Goal: Information Seeking & Learning: Find contact information

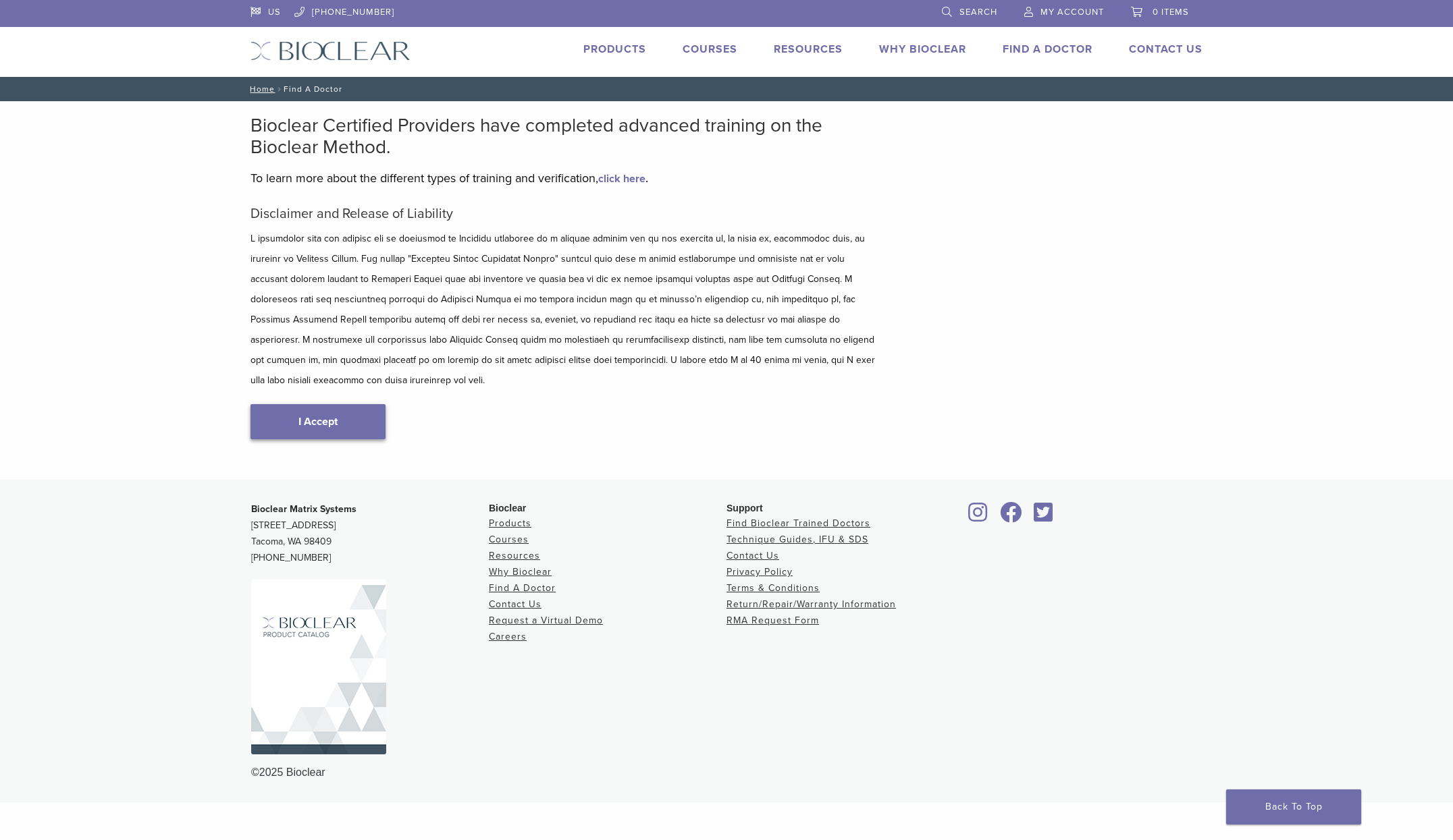
click at [289, 411] on link "I Accept" at bounding box center [317, 422] width 135 height 35
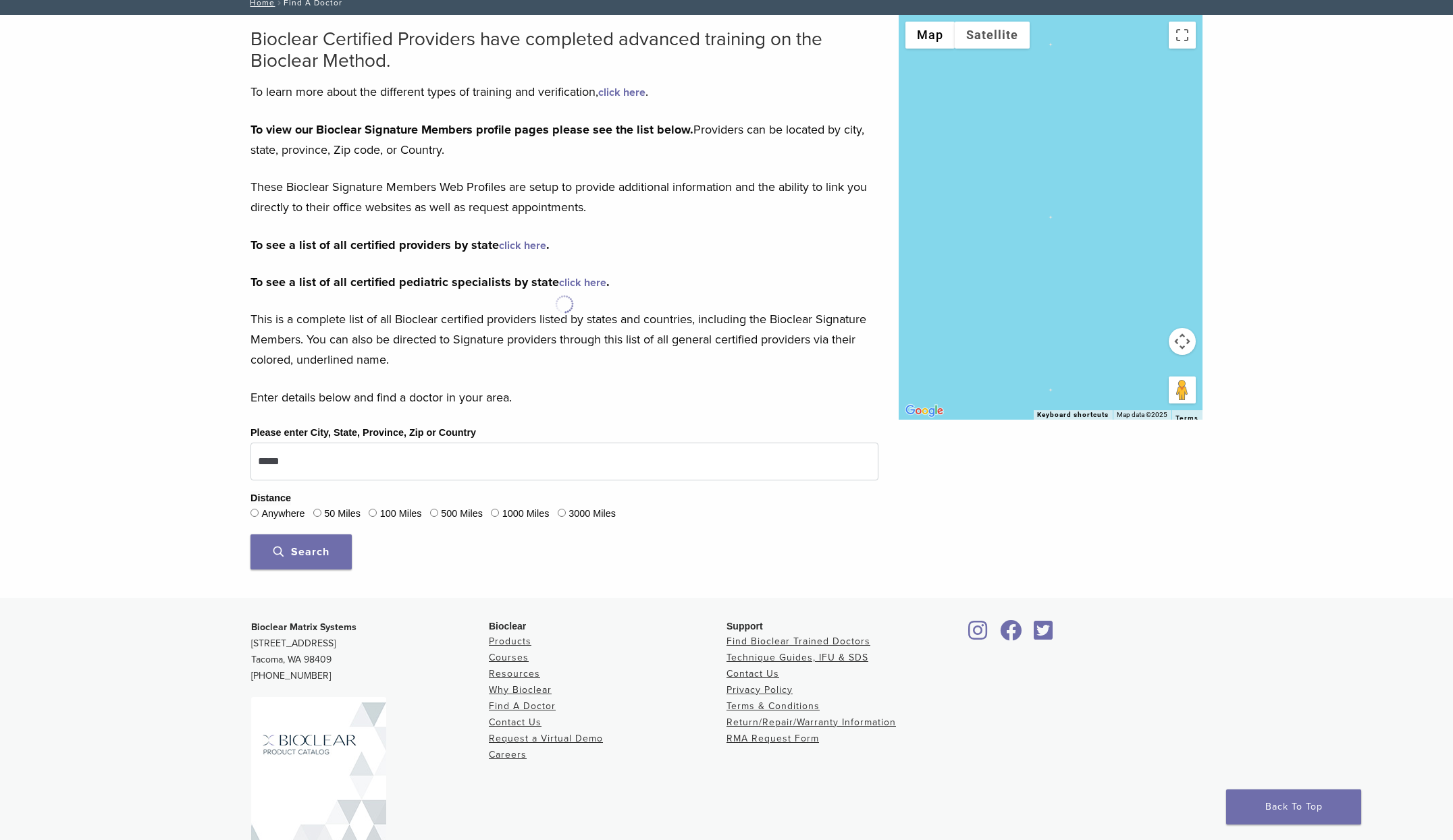
scroll to position [118, 0]
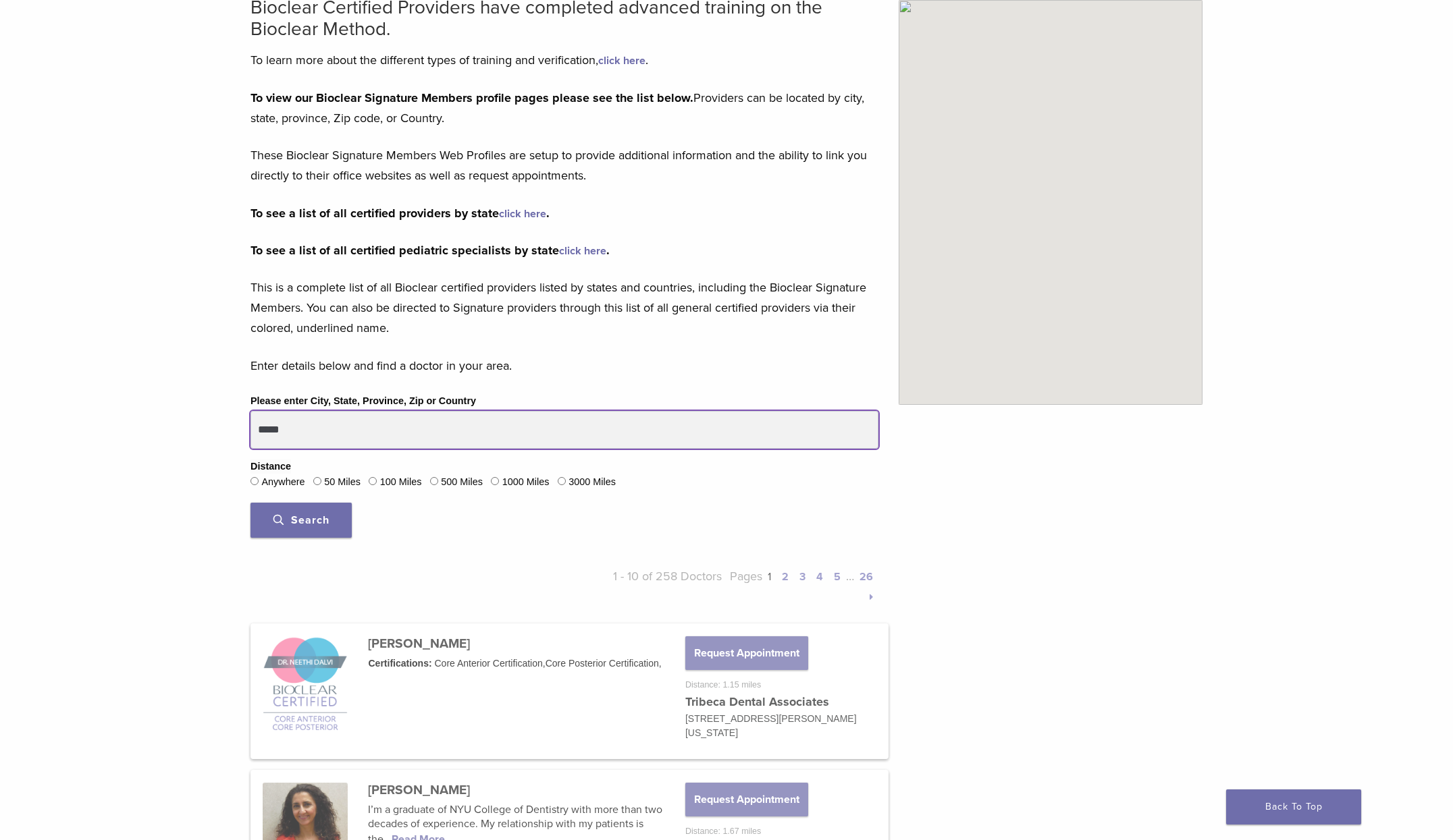
click at [311, 422] on input "*****" at bounding box center [564, 430] width 628 height 38
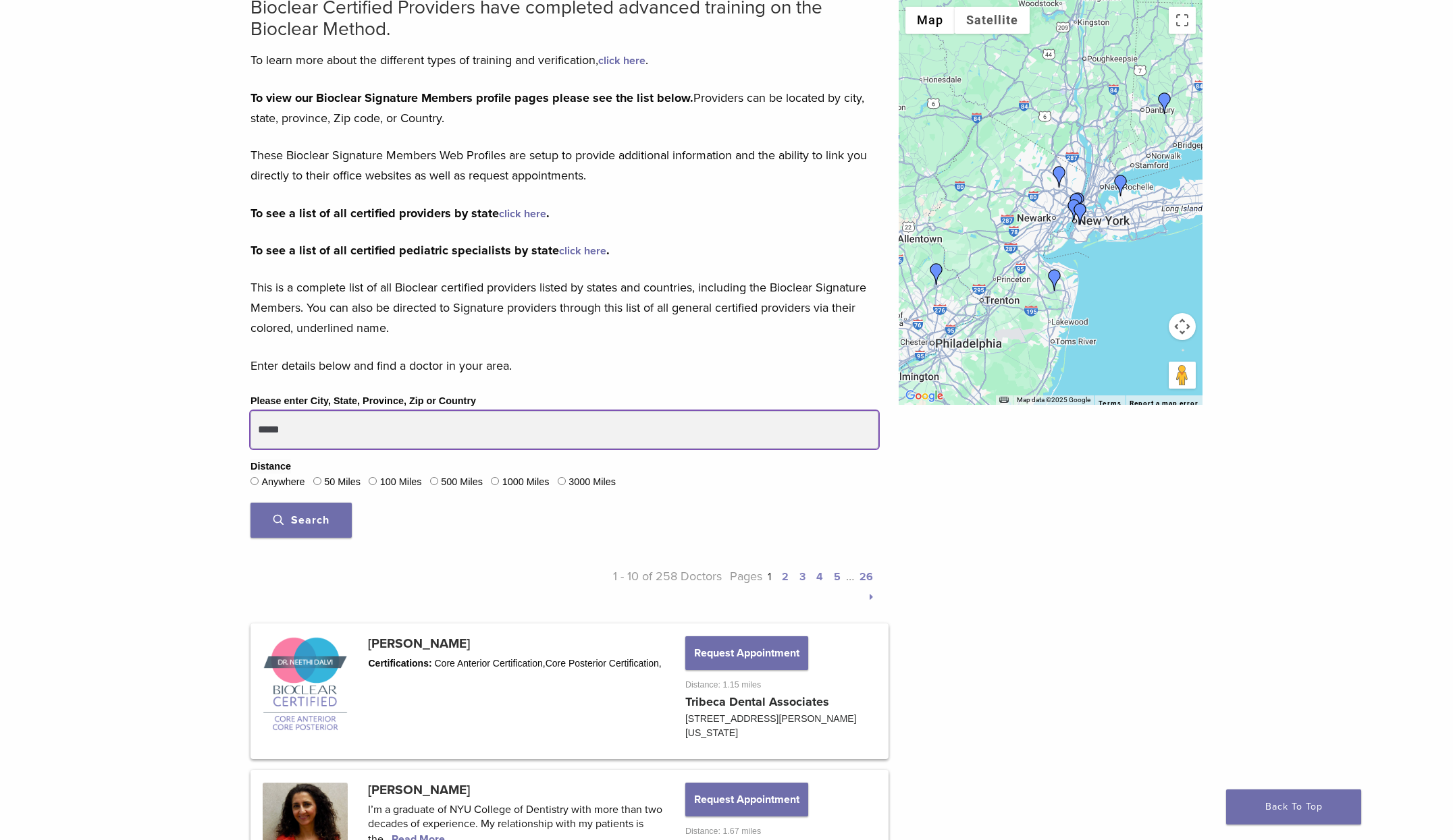
type input "*****"
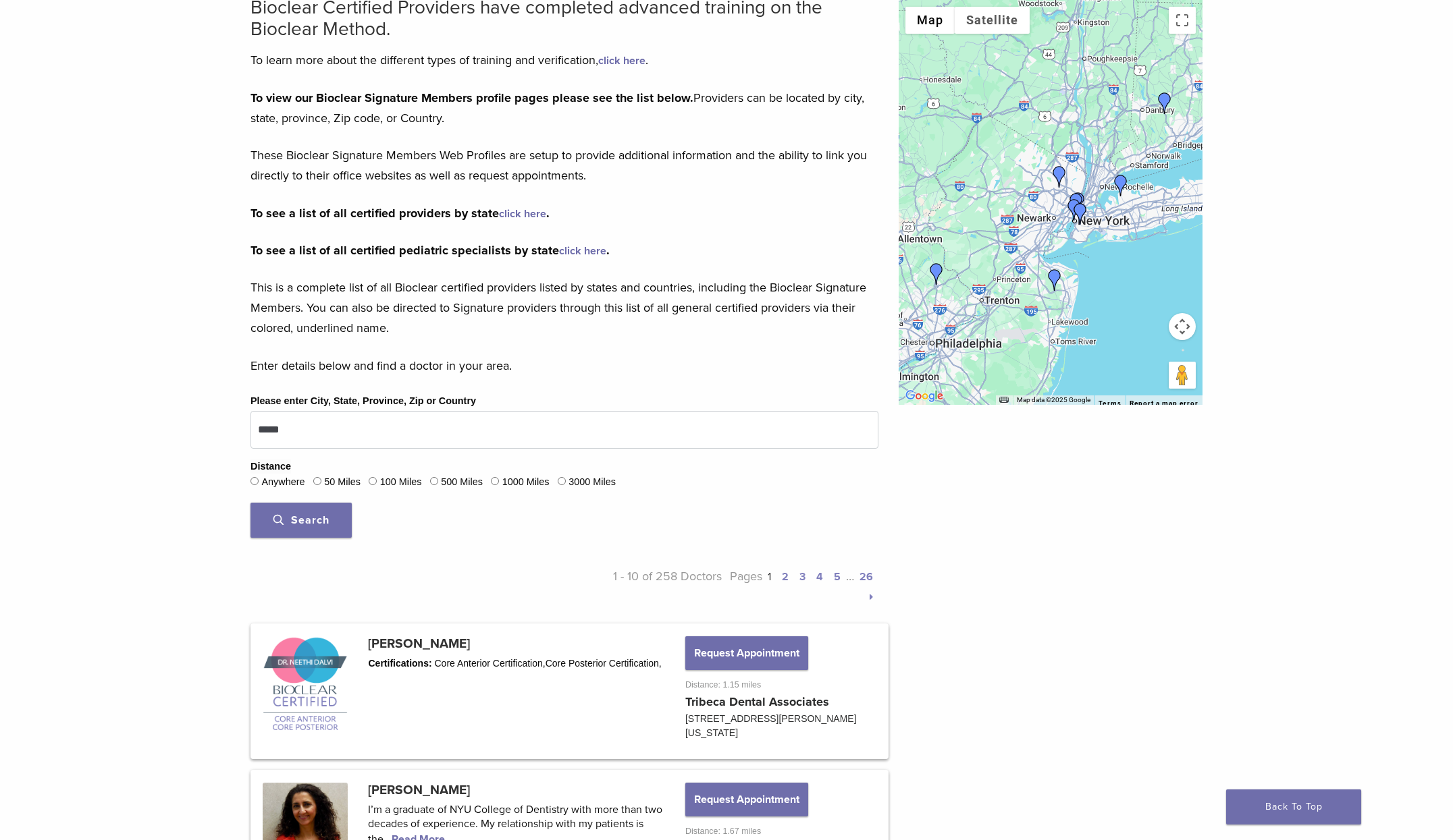
click at [397, 486] on label "100 Miles" at bounding box center [400, 482] width 42 height 15
click at [321, 517] on span "Search" at bounding box center [301, 520] width 56 height 14
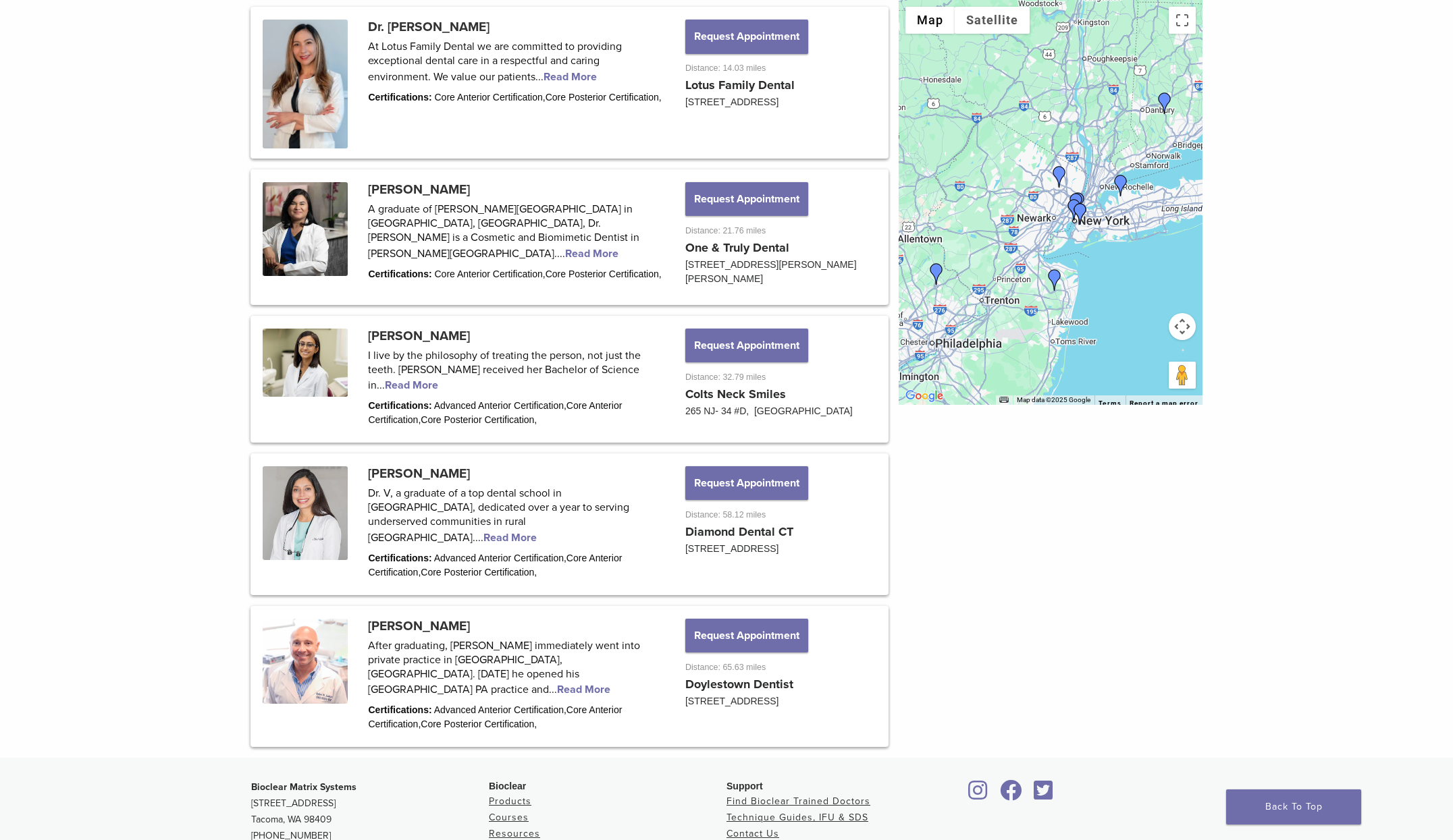
scroll to position [1411, 0]
click at [410, 411] on link at bounding box center [569, 377] width 634 height 123
click at [406, 408] on link at bounding box center [569, 377] width 634 height 123
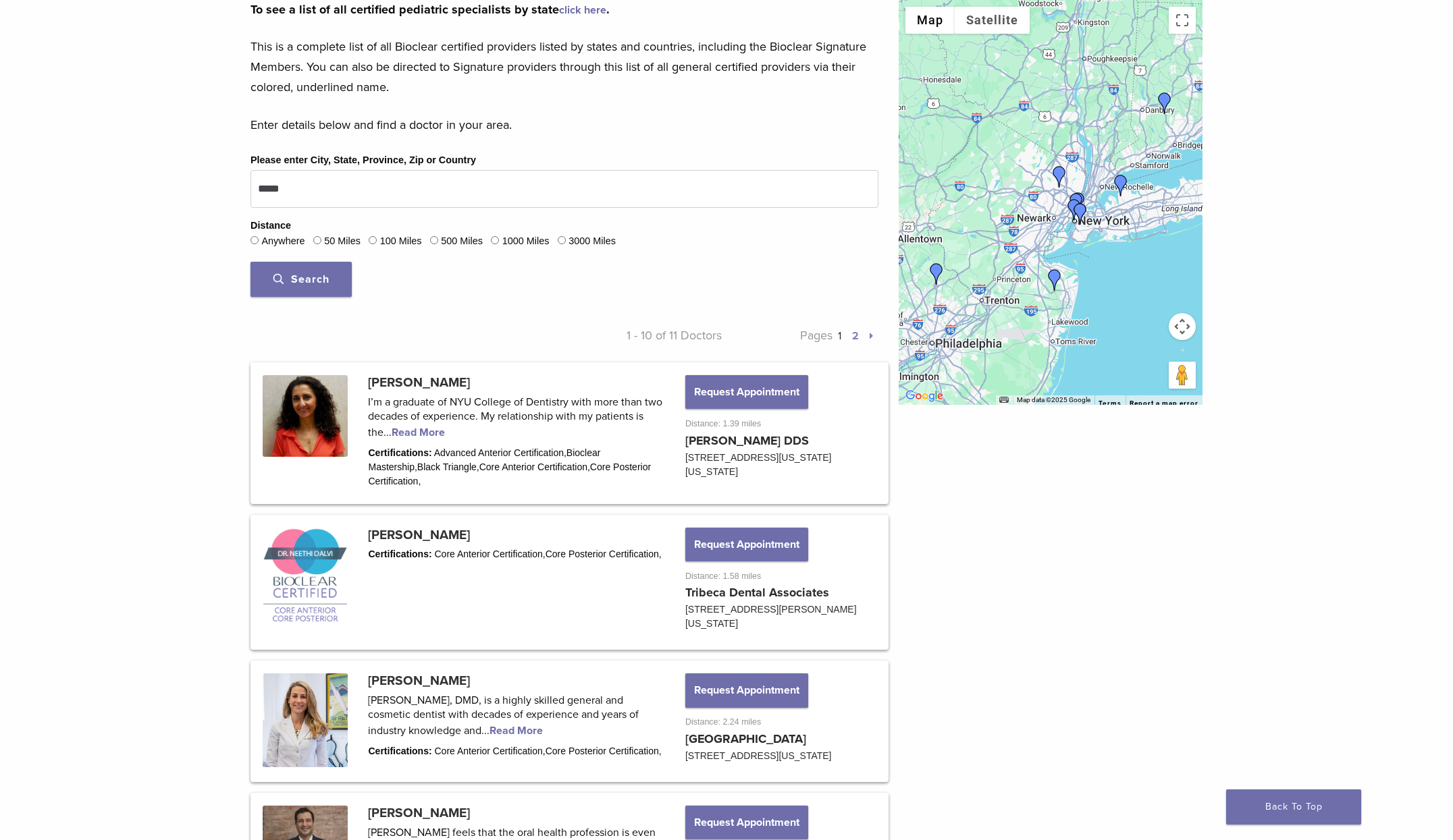
scroll to position [360, 0]
click at [857, 338] on link "2" at bounding box center [855, 336] width 7 height 14
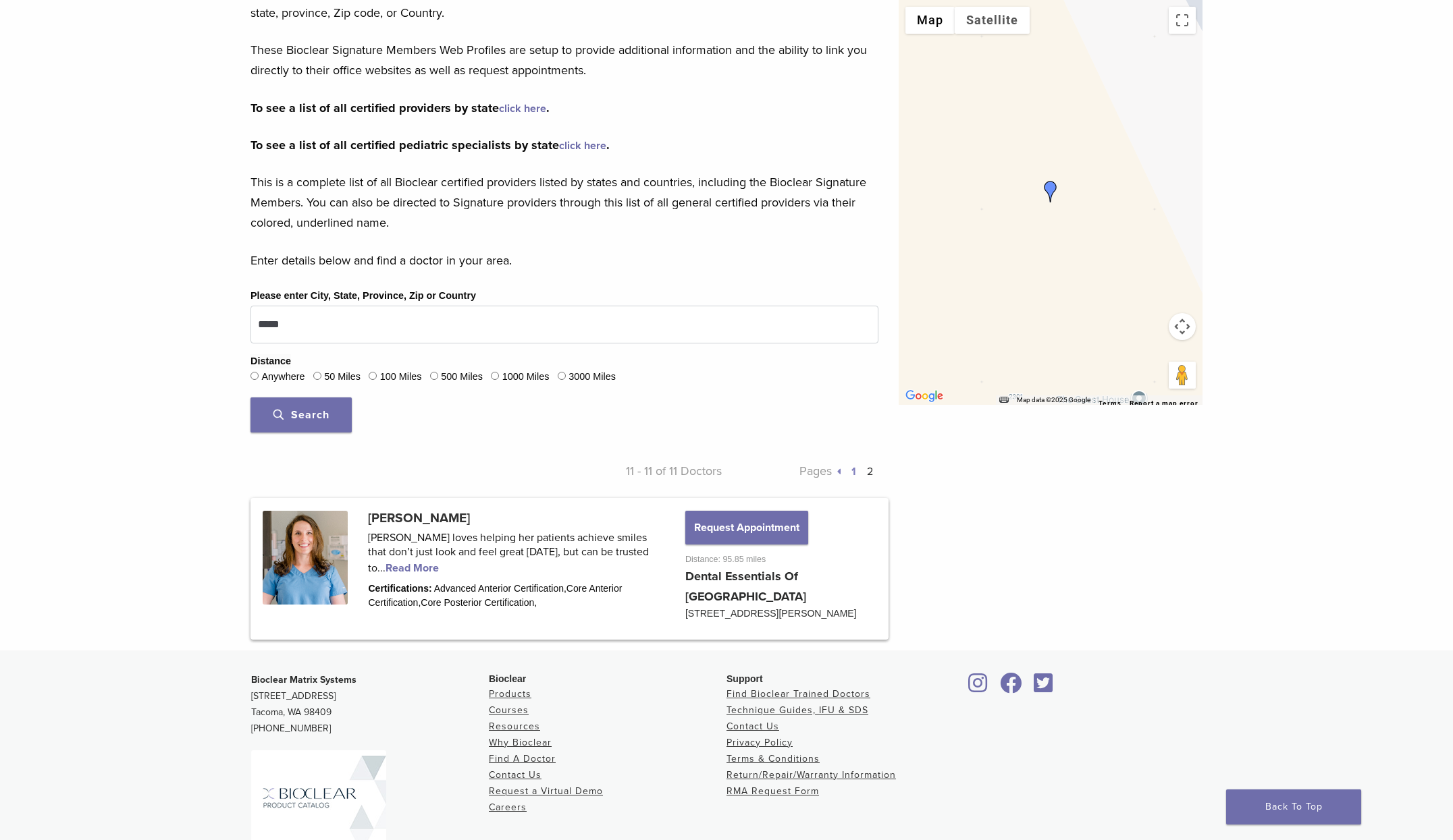
scroll to position [224, 0]
click at [470, 383] on div "500 Miles" at bounding box center [456, 376] width 53 height 18
click at [449, 370] on label "500 Miles" at bounding box center [461, 376] width 42 height 15
click at [307, 393] on div "Please enter City, State, Province, Zip or Country ***** Distance Anywhere 50 M…" at bounding box center [565, 364] width 648 height 155
click at [313, 413] on span "Search" at bounding box center [301, 414] width 56 height 14
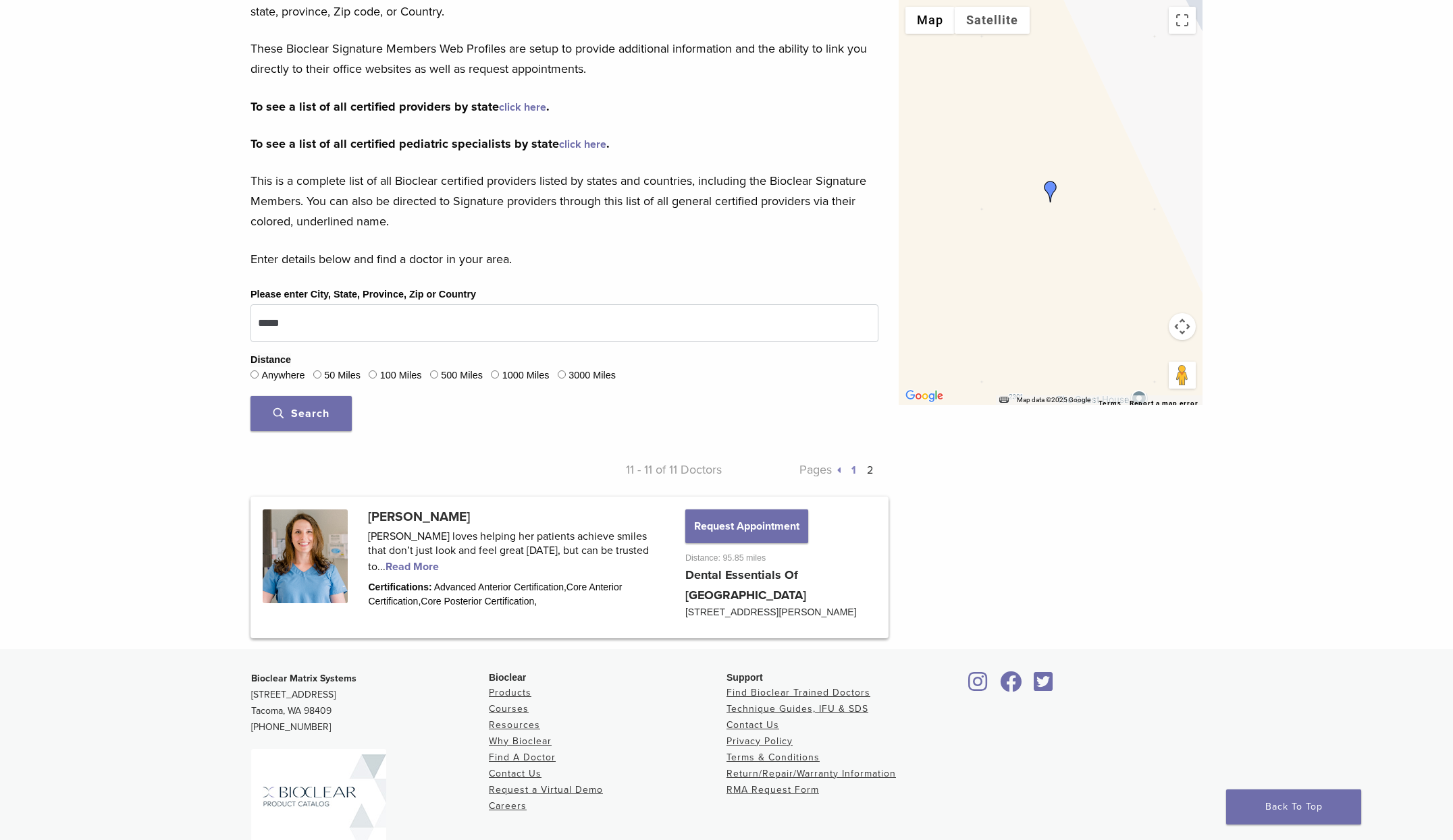
scroll to position [164, 0]
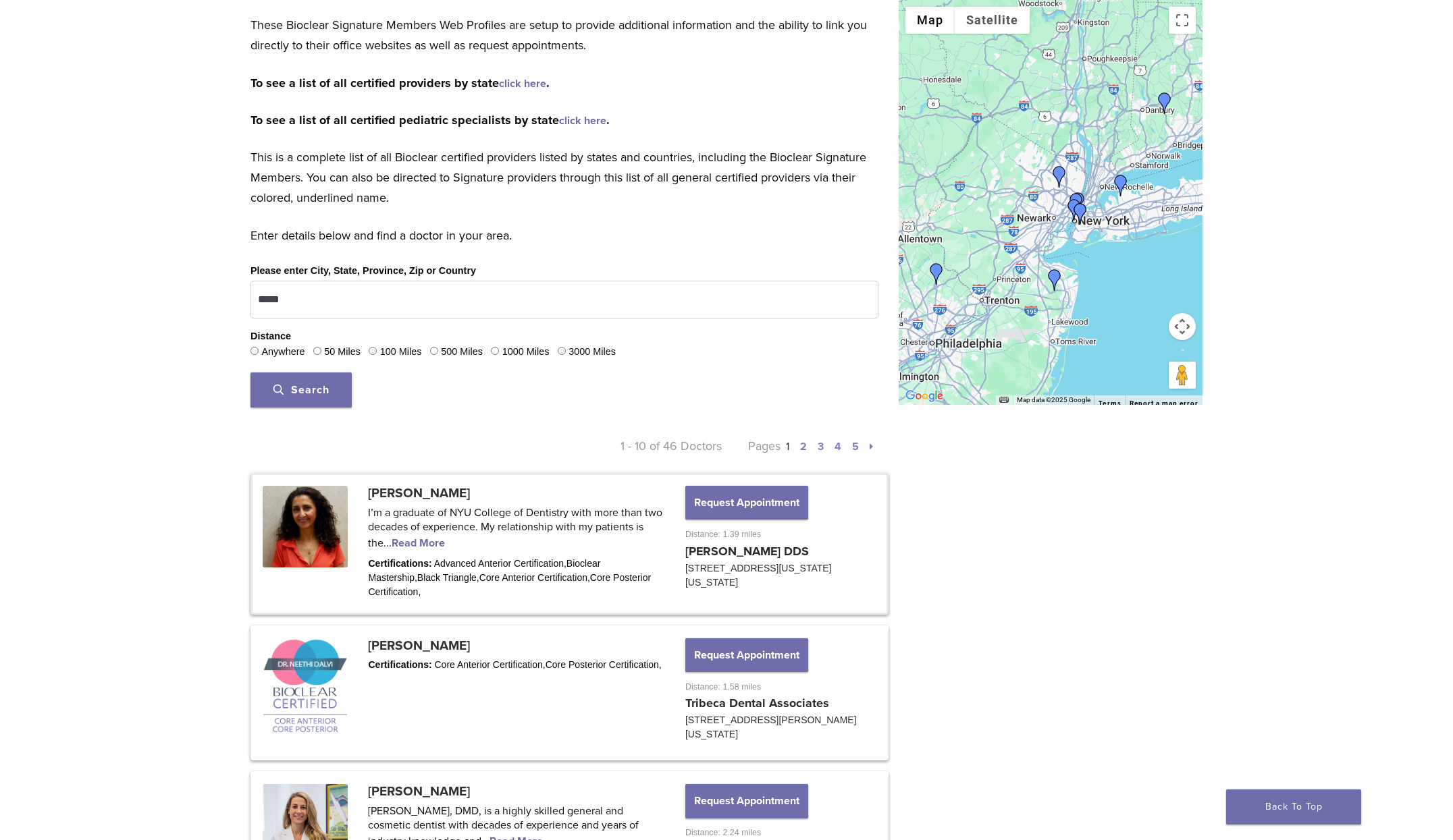
scroll to position [243, 0]
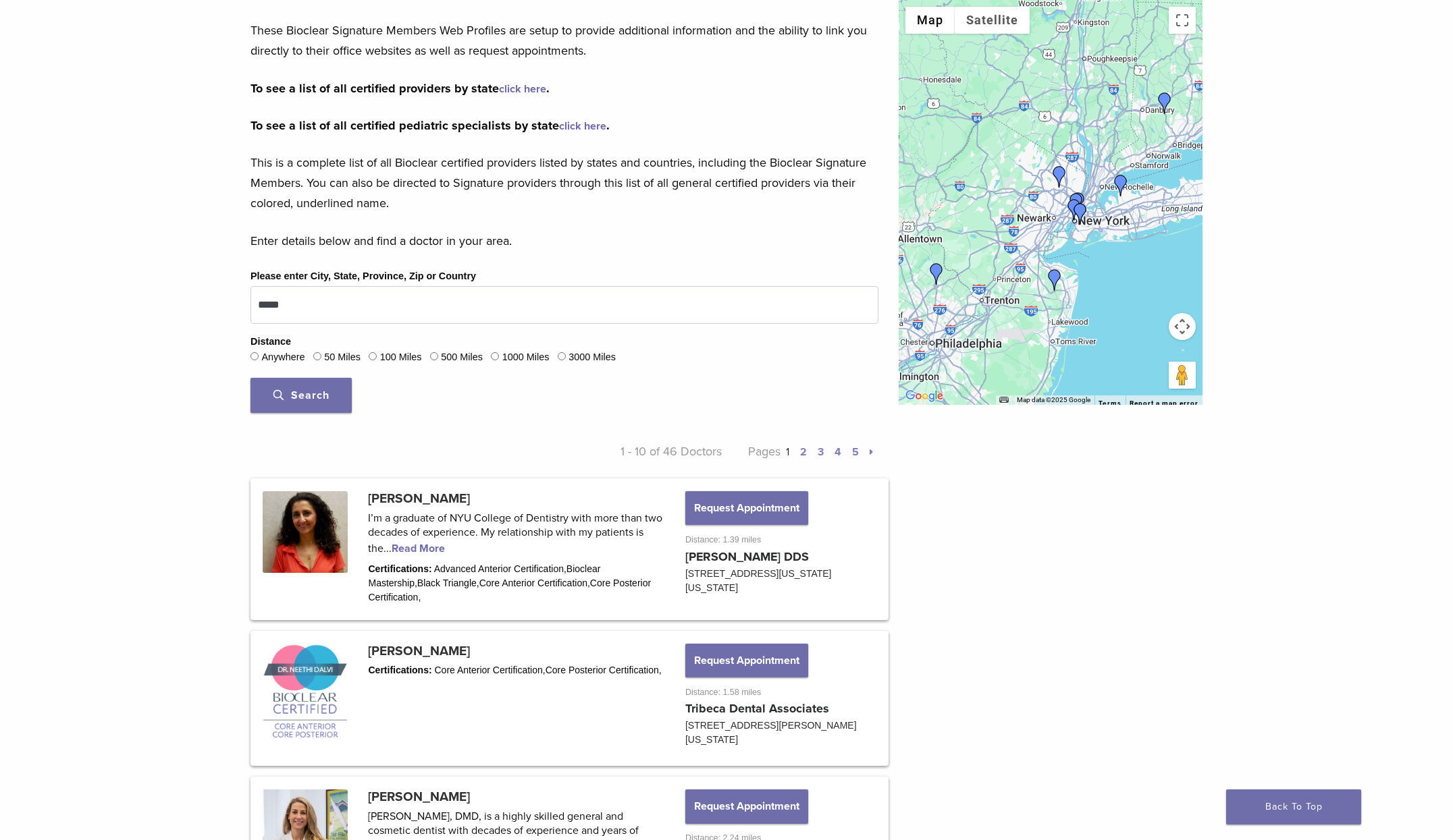
click at [805, 451] on link "2" at bounding box center [803, 452] width 7 height 14
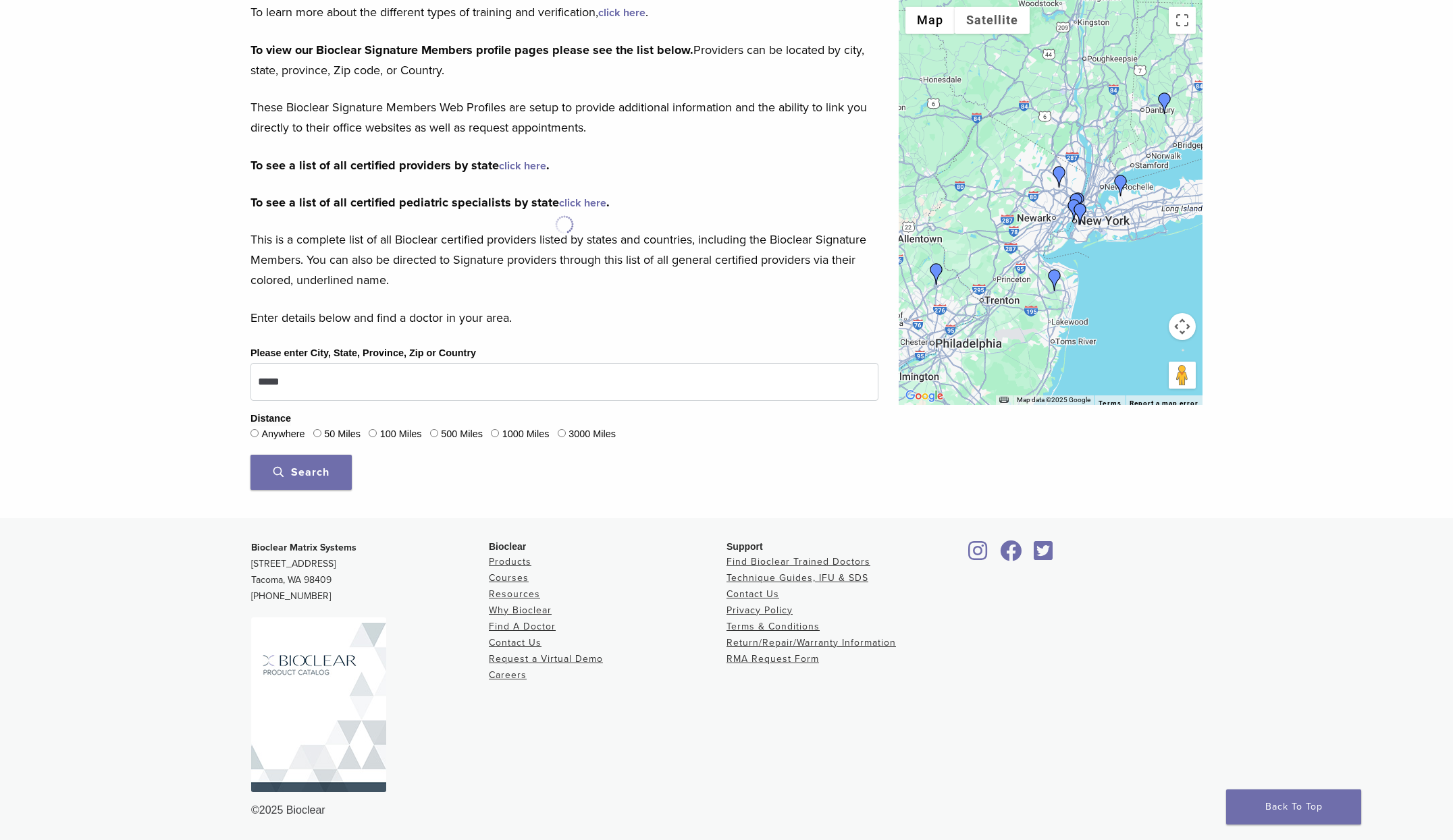
scroll to position [164, 0]
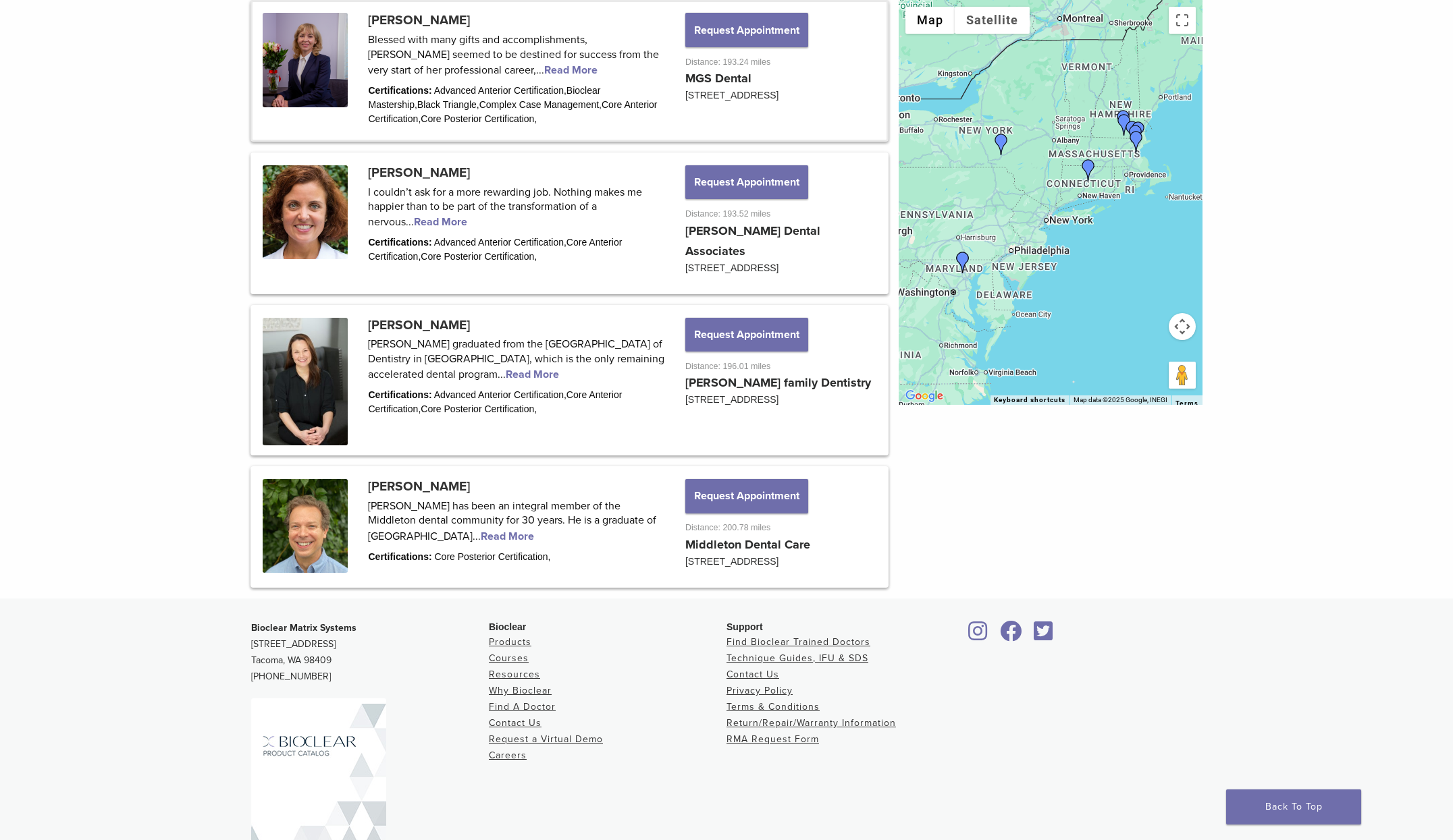
scroll to position [1375, 0]
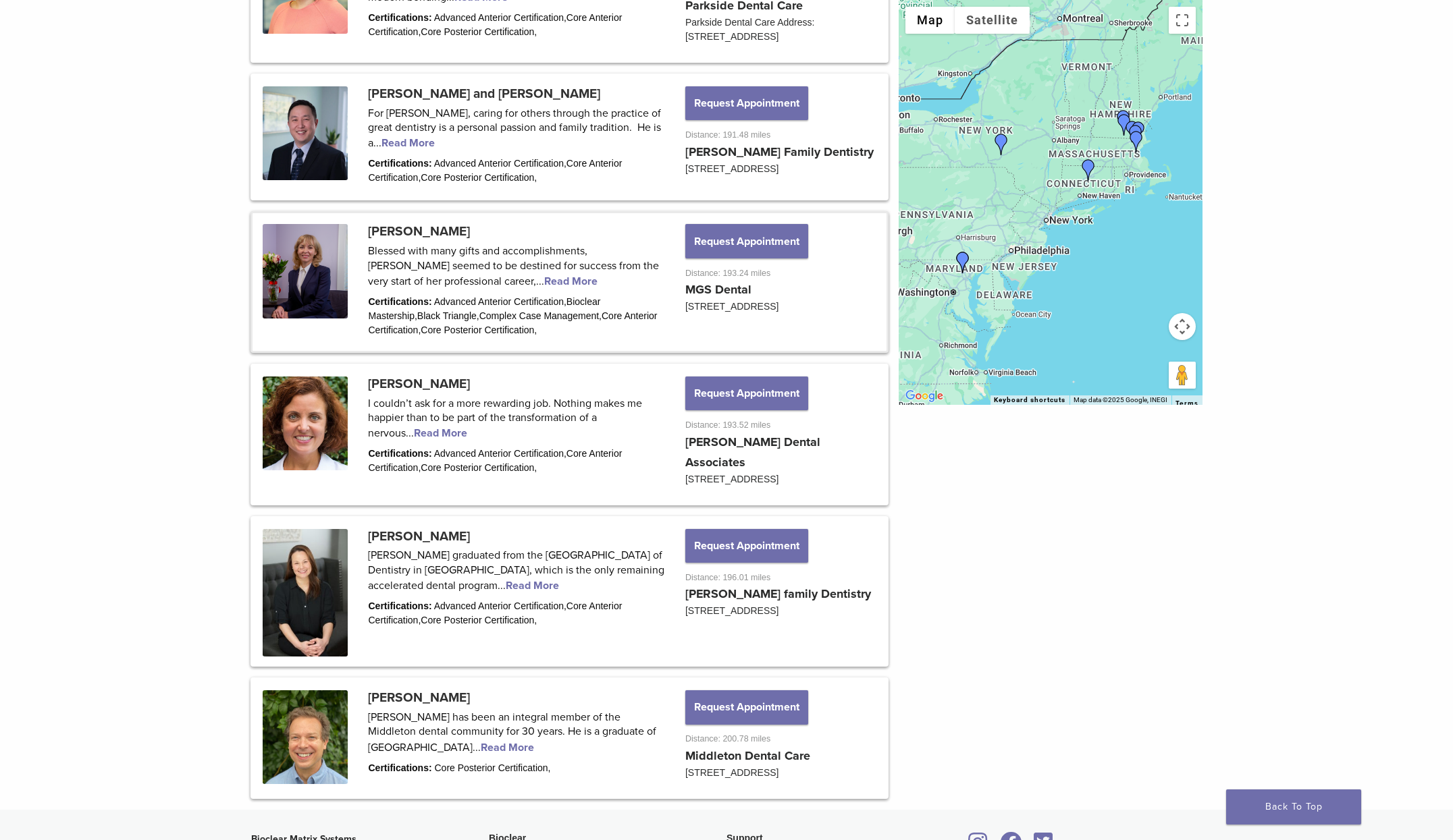
click at [473, 301] on link at bounding box center [569, 282] width 634 height 137
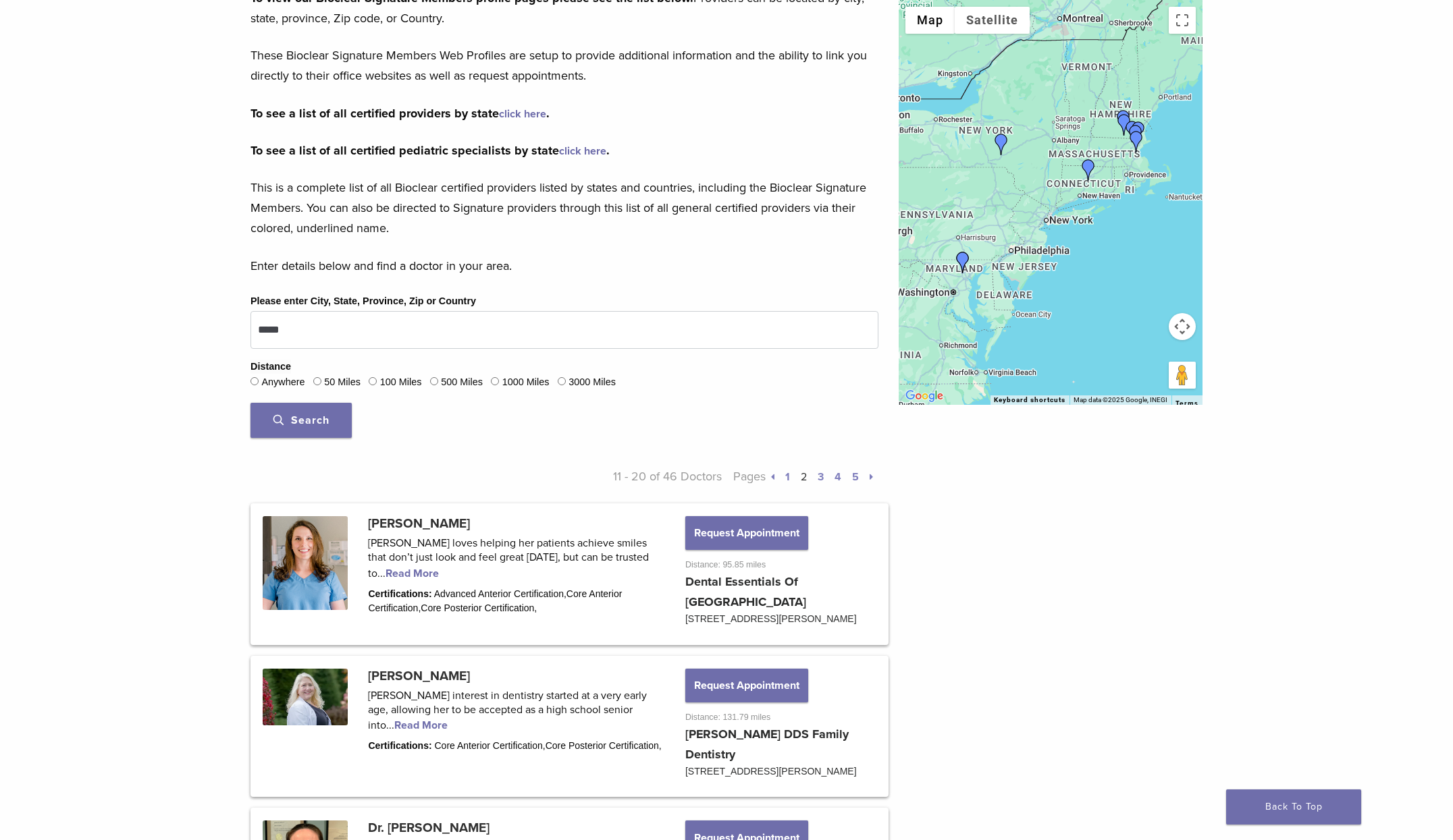
scroll to position [225, 0]
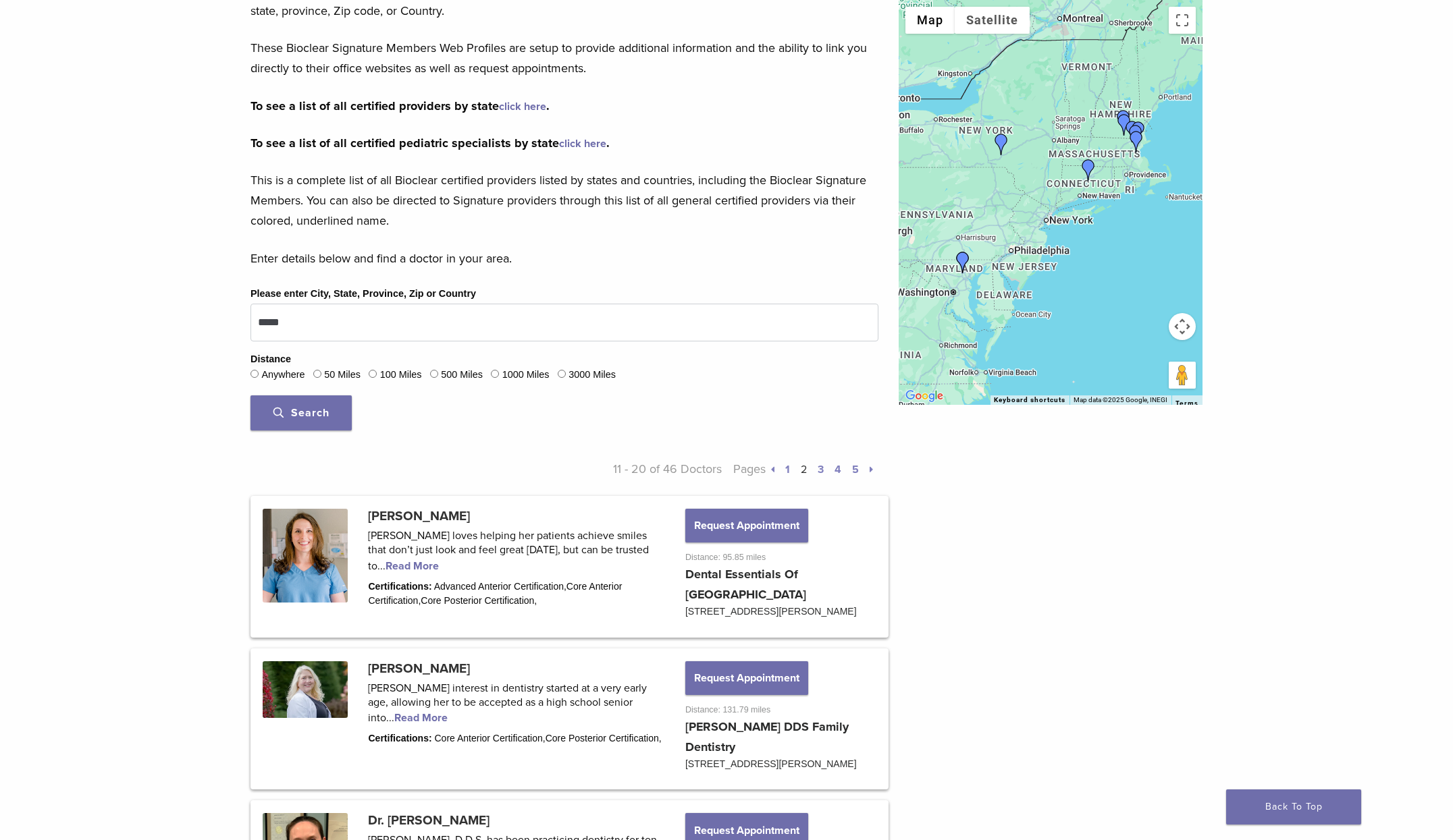
click at [824, 469] on link "3" at bounding box center [820, 470] width 6 height 14
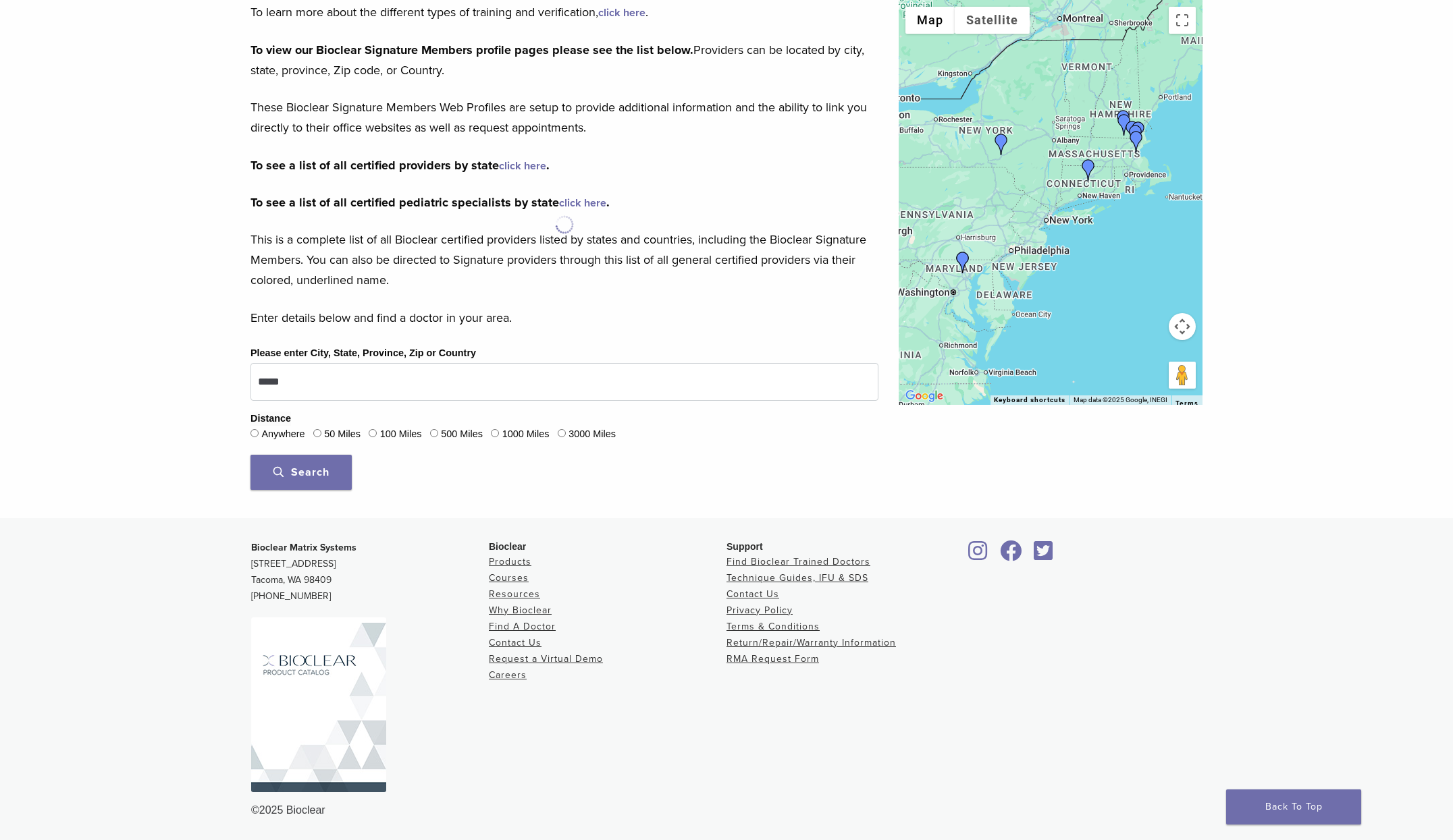
scroll to position [164, 0]
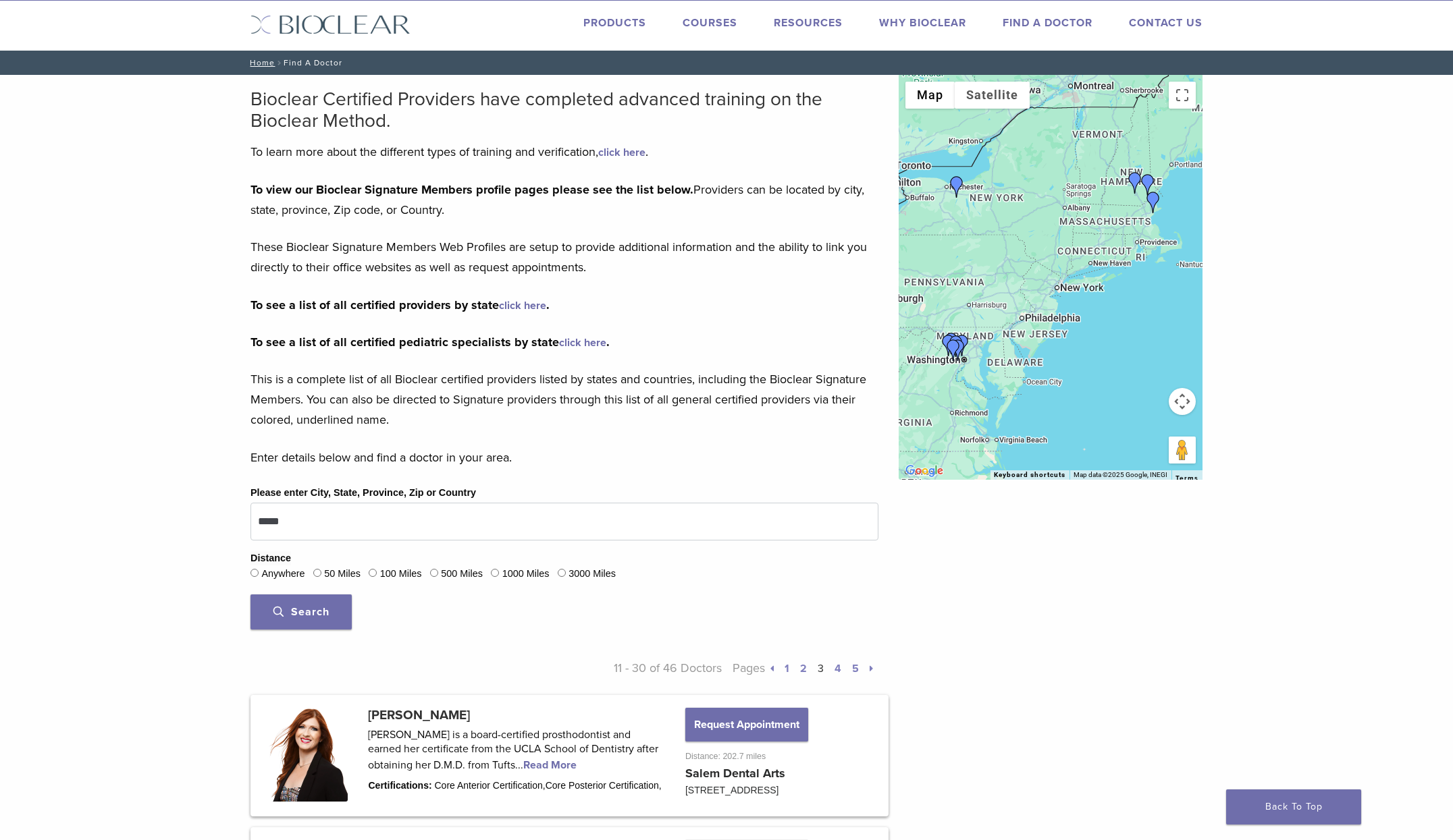
scroll to position [121, 0]
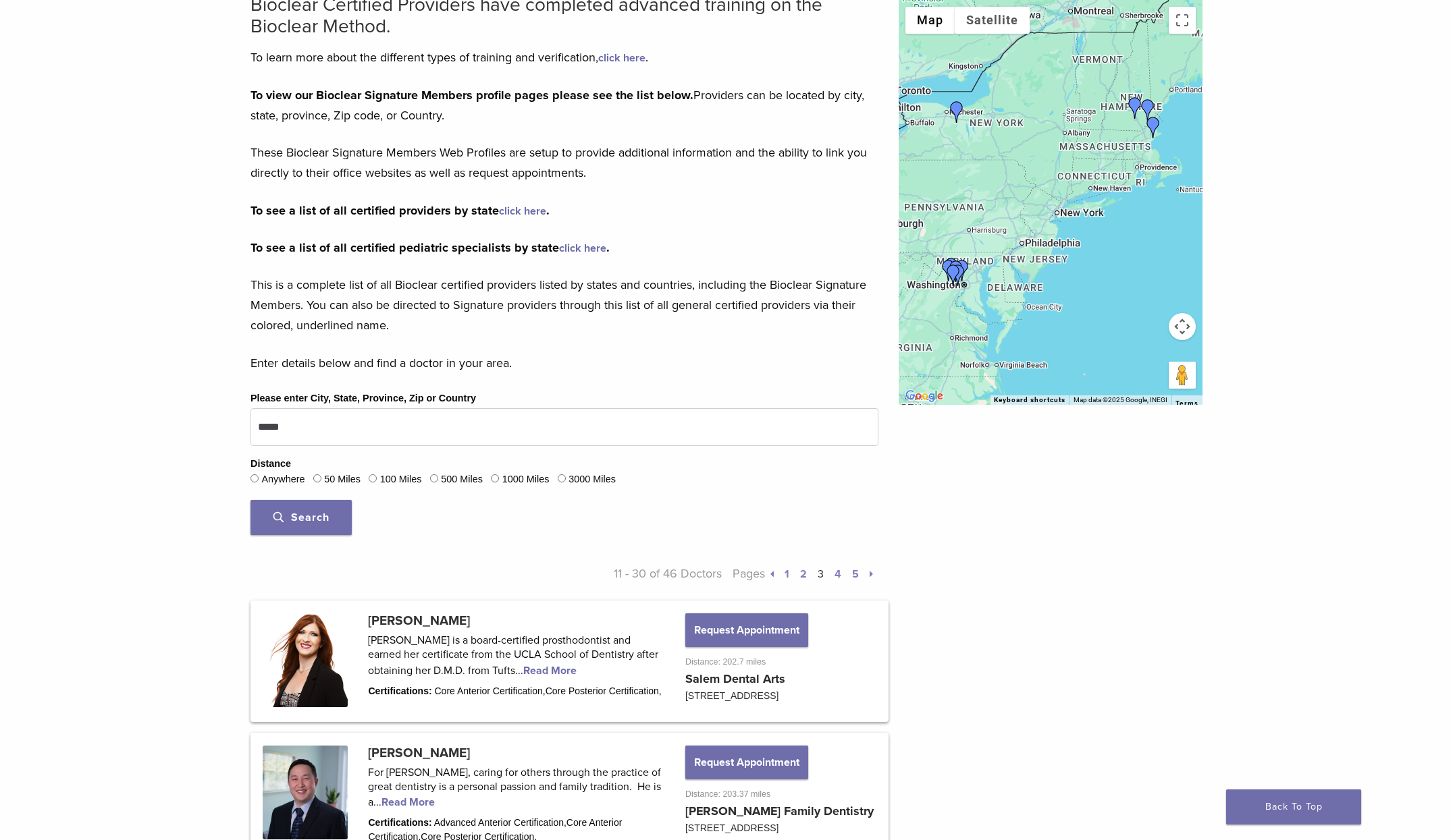
click at [856, 571] on link "5" at bounding box center [855, 574] width 7 height 14
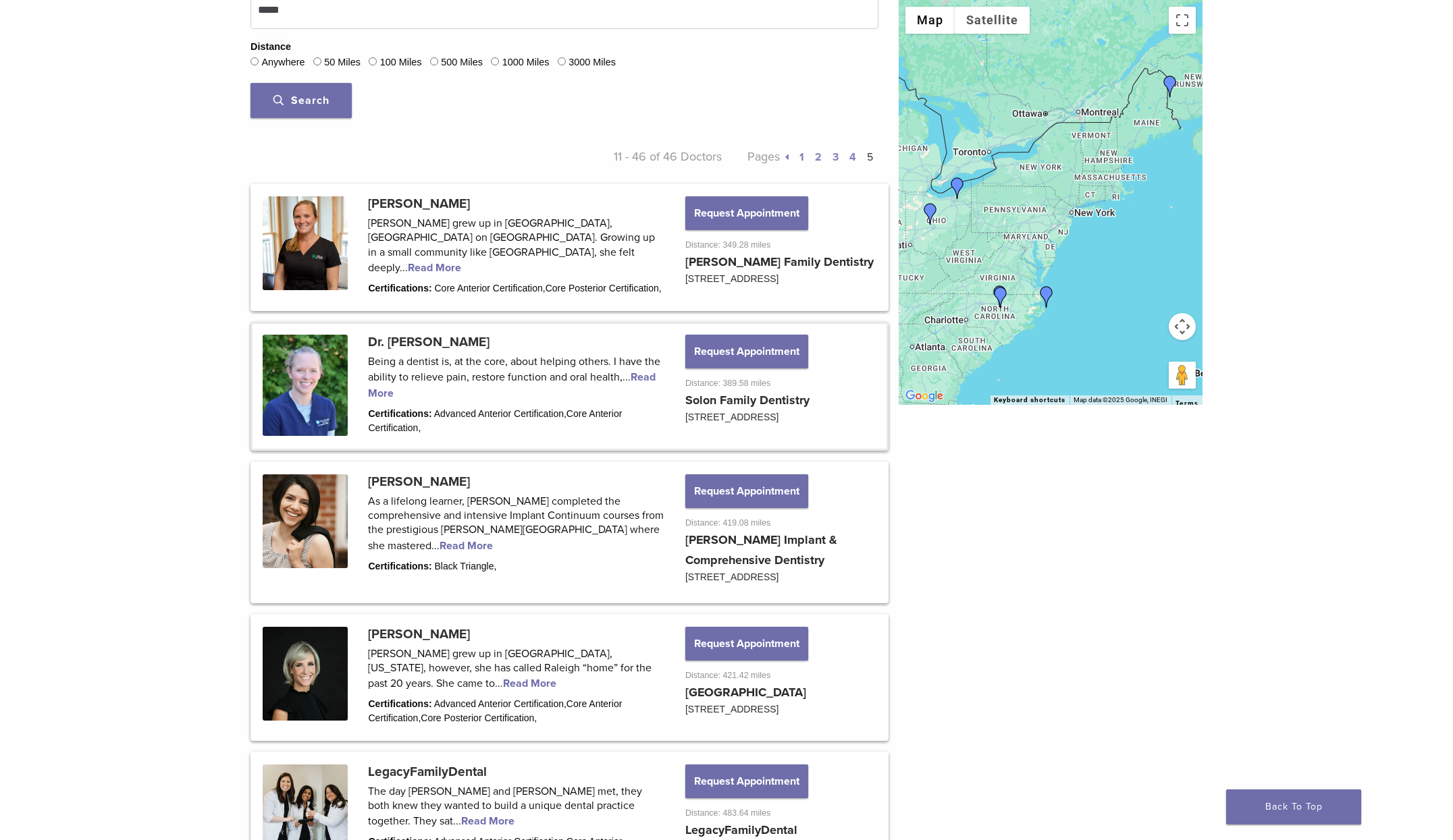
scroll to position [520, 0]
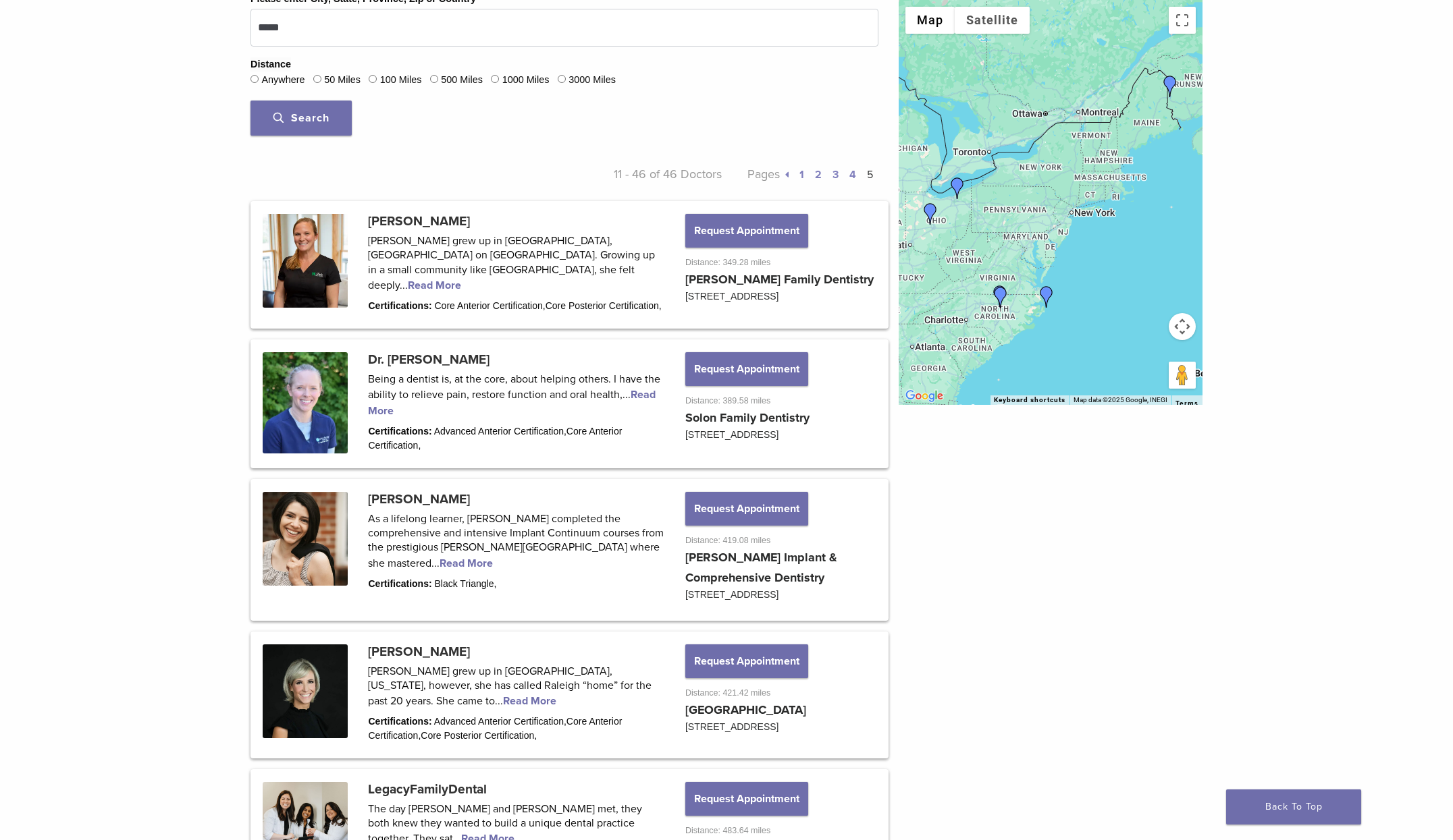
click at [805, 176] on p "Pages 1 2 3 4 5" at bounding box center [800, 174] width 158 height 21
click at [802, 172] on link "1" at bounding box center [801, 175] width 5 height 14
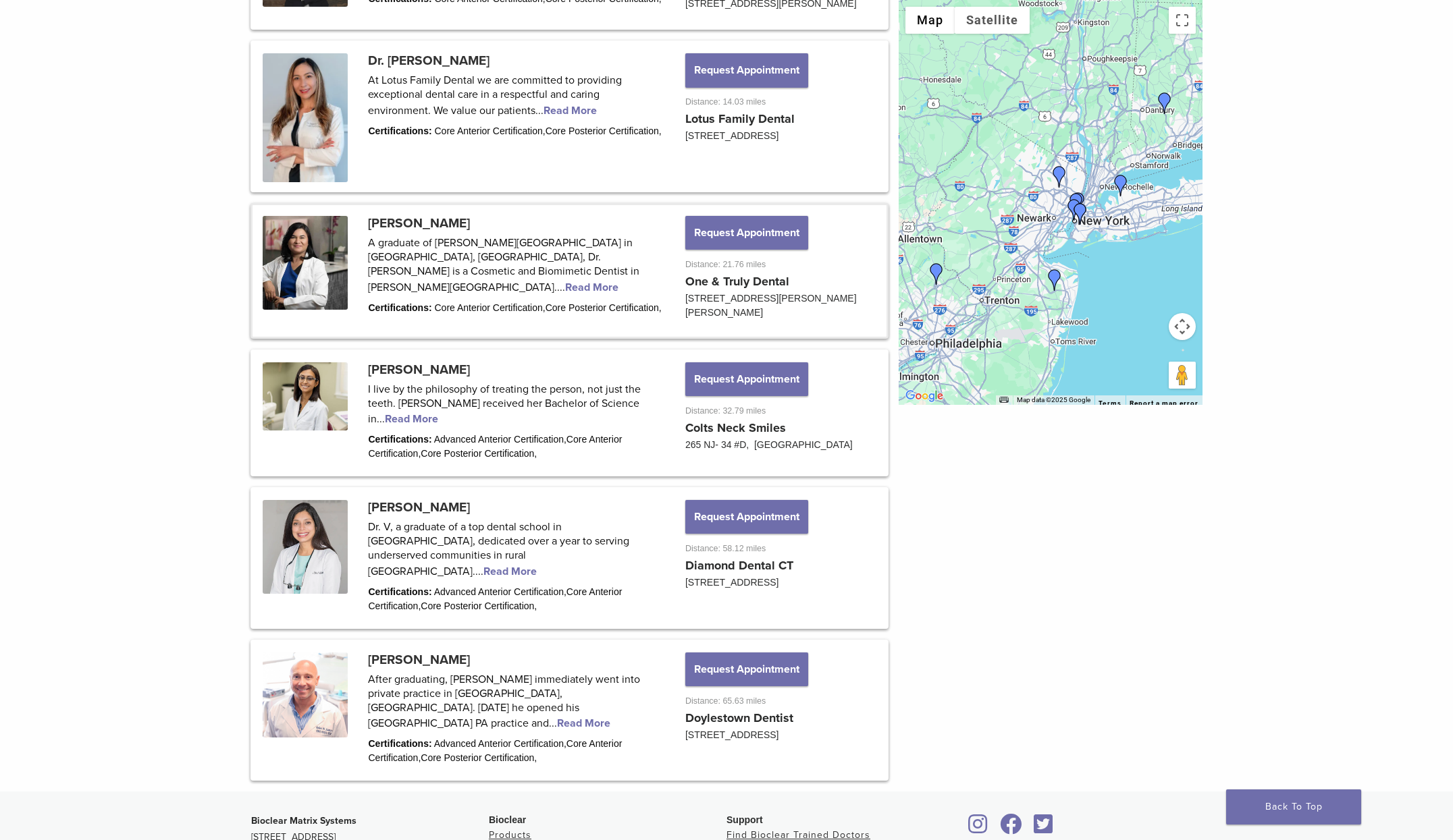
scroll to position [1404, 0]
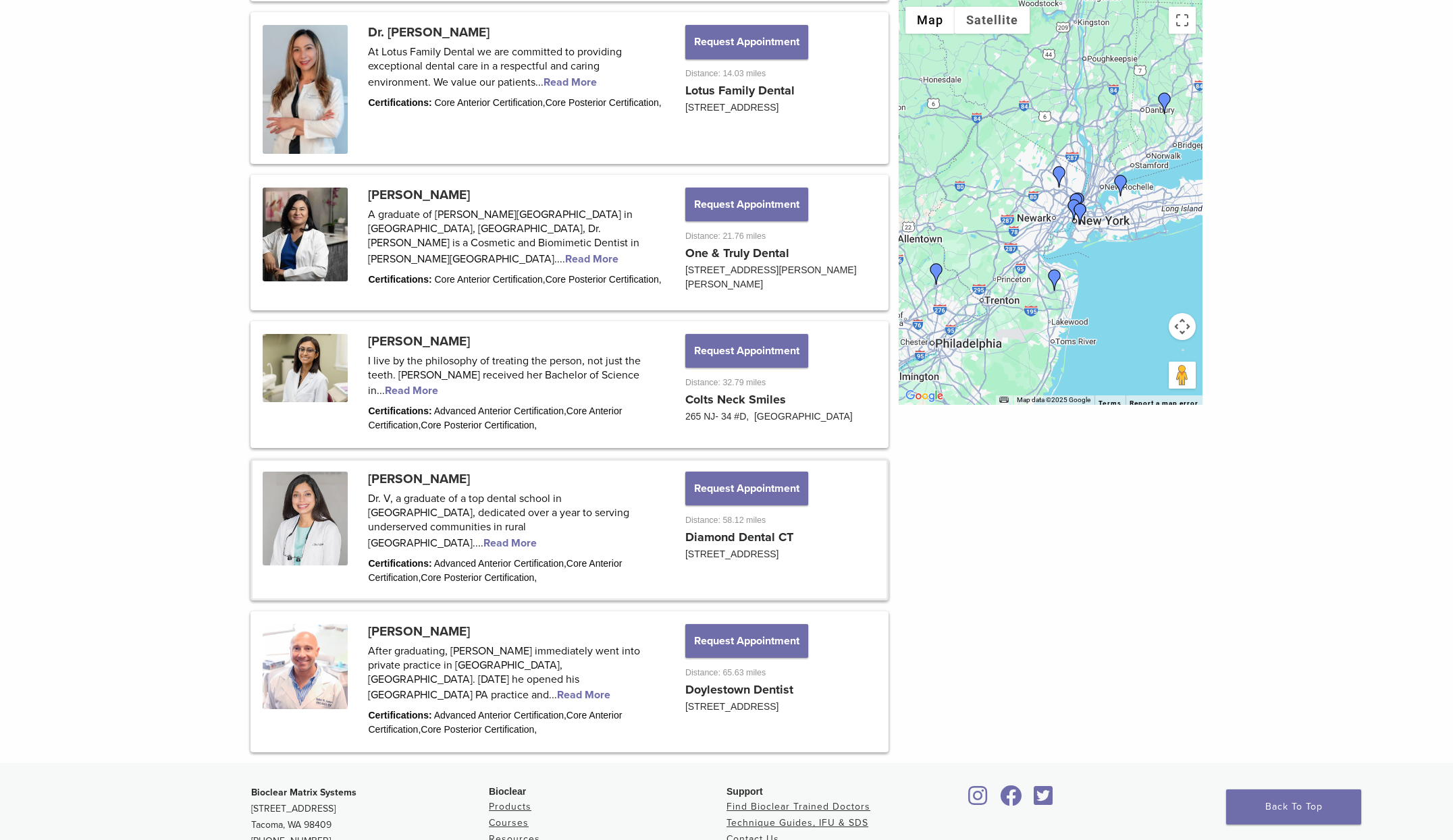
click at [368, 490] on link at bounding box center [569, 530] width 634 height 138
click at [376, 496] on link at bounding box center [569, 530] width 634 height 138
click at [762, 556] on link at bounding box center [569, 530] width 634 height 138
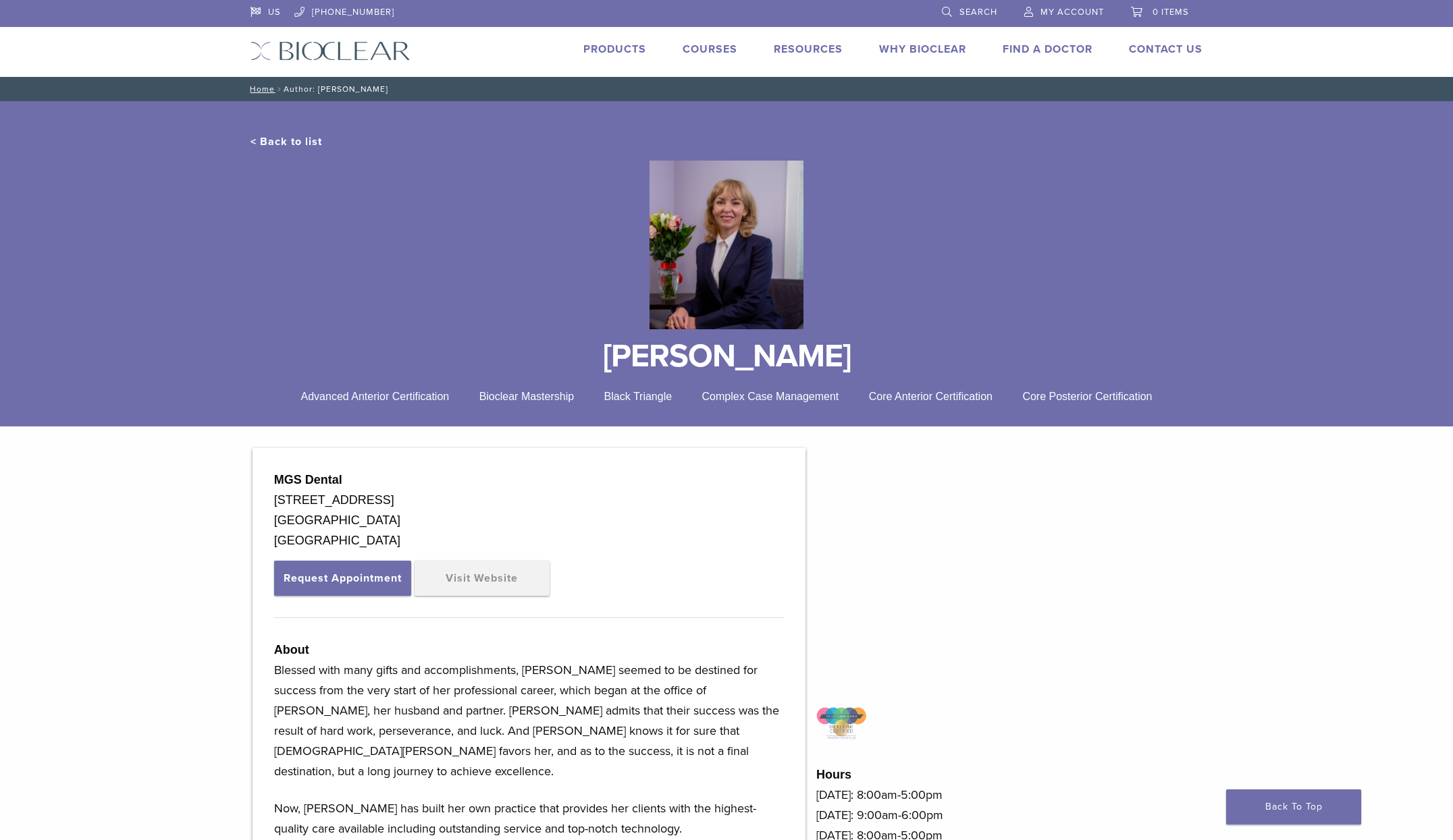
click at [575, 361] on h1 "[PERSON_NAME]" at bounding box center [726, 356] width 952 height 33
click at [575, 361] on h1 "Dr. Svetlana Gomer" at bounding box center [726, 356] width 952 height 33
copy div "[PERSON_NAME]"
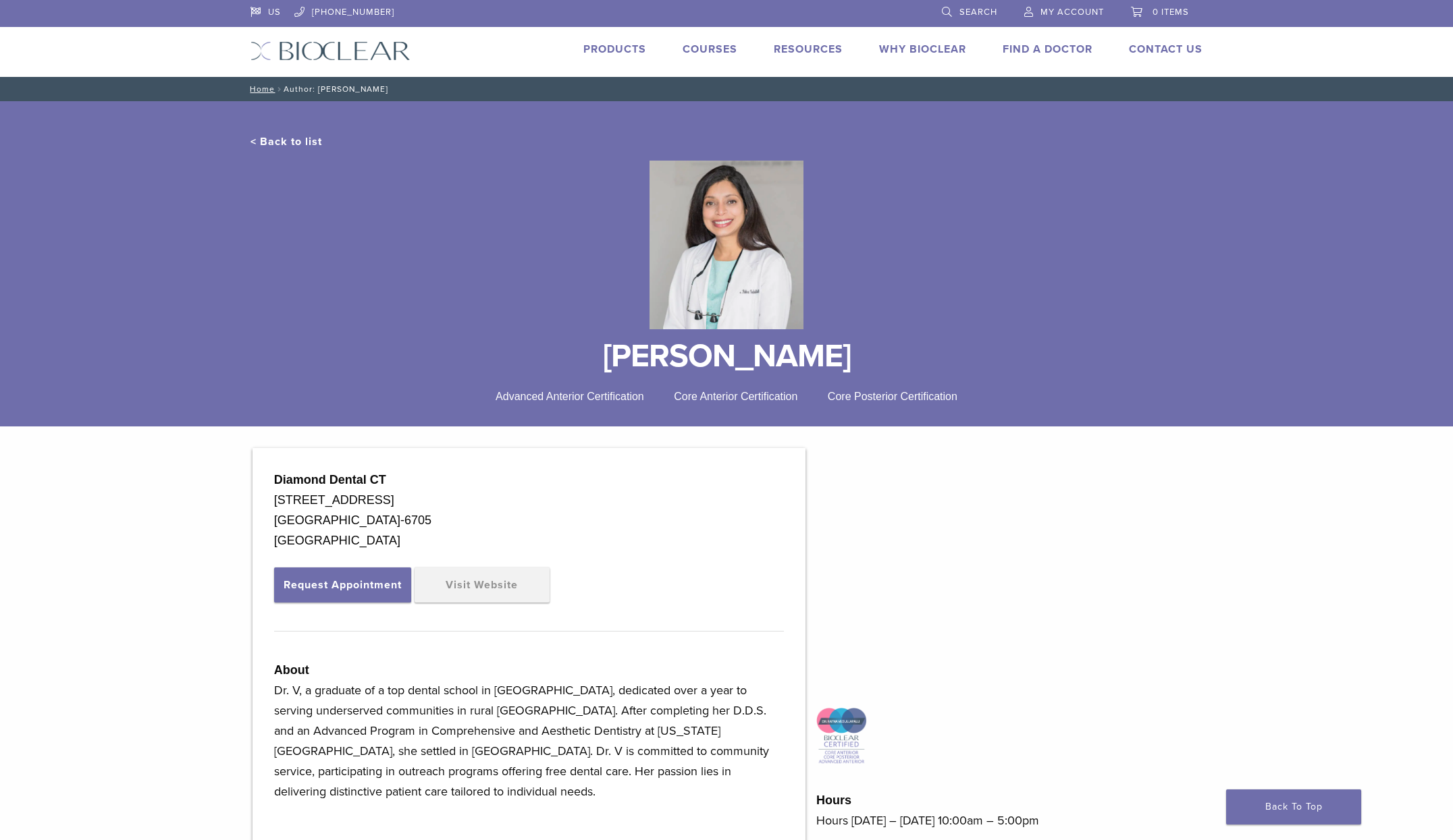
click at [452, 480] on div "Diamond Dental CT" at bounding box center [529, 479] width 510 height 21
copy div "Diamond Dental CT"
